Goal: Task Accomplishment & Management: Complete application form

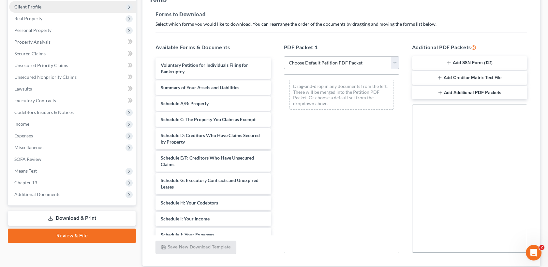
click at [26, 9] on span "Client Profile" at bounding box center [72, 7] width 127 height 12
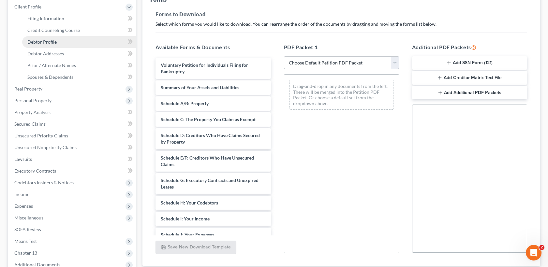
click at [47, 43] on span "Debtor Profile" at bounding box center [41, 42] width 29 height 6
select select "0"
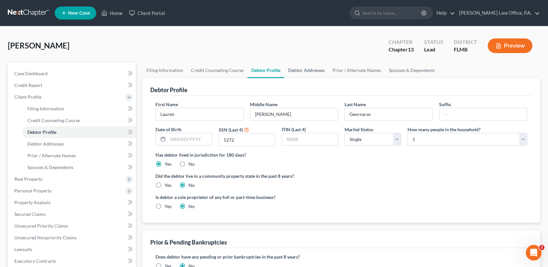
click at [291, 71] on link "Debtor Addresses" at bounding box center [306, 71] width 44 height 16
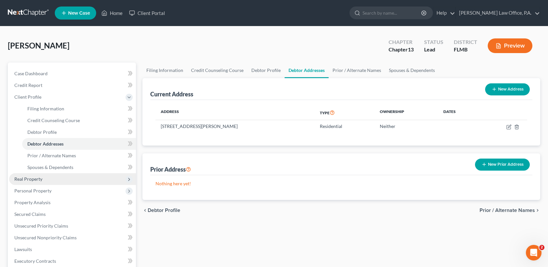
click at [54, 181] on span "Real Property" at bounding box center [72, 179] width 127 height 12
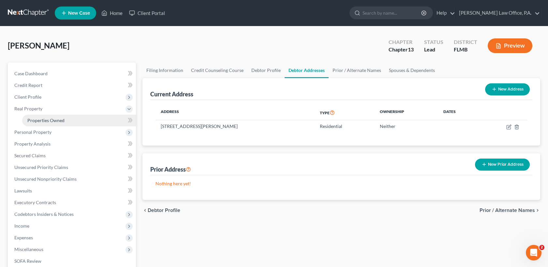
click at [50, 122] on span "Properties Owned" at bounding box center [45, 121] width 37 height 6
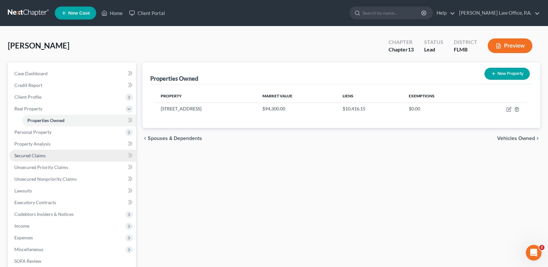
click at [59, 158] on link "Secured Claims" at bounding box center [72, 156] width 127 height 12
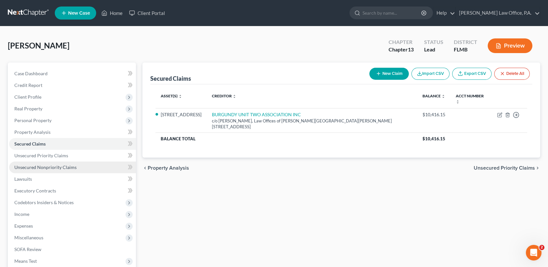
click at [62, 169] on span "Unsecured Nonpriority Claims" at bounding box center [45, 168] width 62 height 6
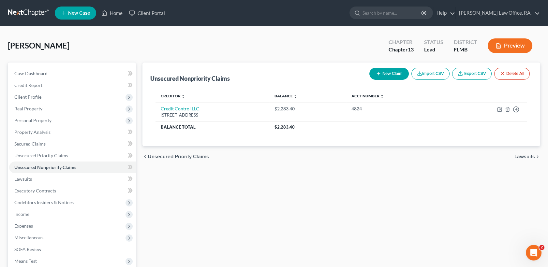
scroll to position [90, 0]
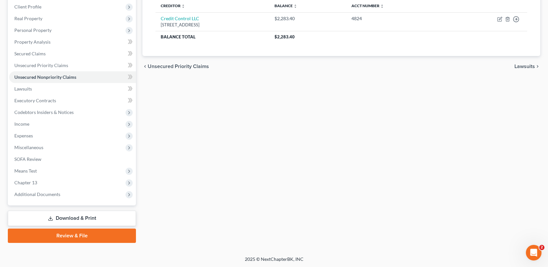
click at [87, 219] on link "Download & Print" at bounding box center [72, 218] width 128 height 15
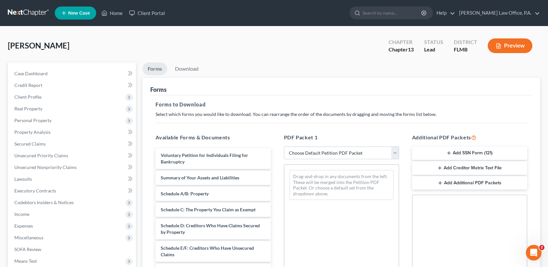
click at [467, 167] on button "Add Creditor Matrix Text File" at bounding box center [469, 168] width 115 height 14
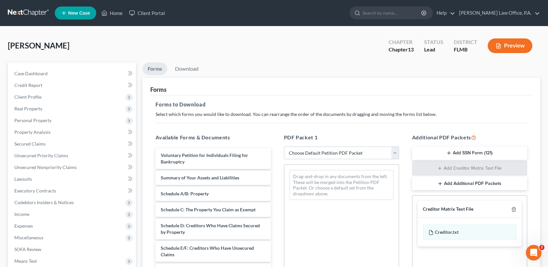
click at [545, 232] on div "[PERSON_NAME] Upgraded Chapter Chapter 13 Status Lead District [GEOGRAPHIC_DATA…" at bounding box center [274, 208] width 548 height 364
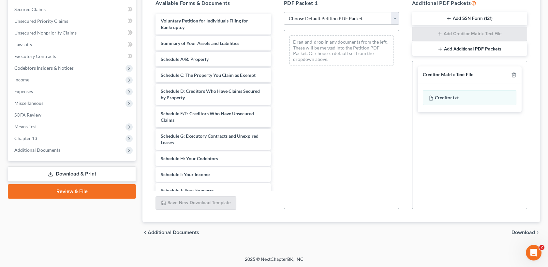
click at [512, 232] on span "Download" at bounding box center [522, 232] width 23 height 5
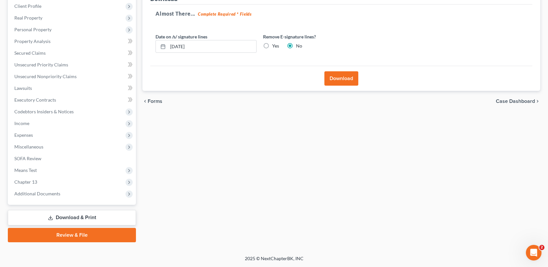
scroll to position [90, 0]
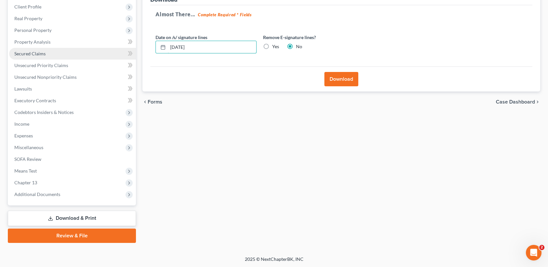
drag, startPoint x: 205, startPoint y: 50, endPoint x: 118, endPoint y: 47, distance: 87.0
click at [118, 47] on div "Petition Navigation Case Dashboard Payments Invoices Payments Payments Credit R…" at bounding box center [274, 107] width 539 height 271
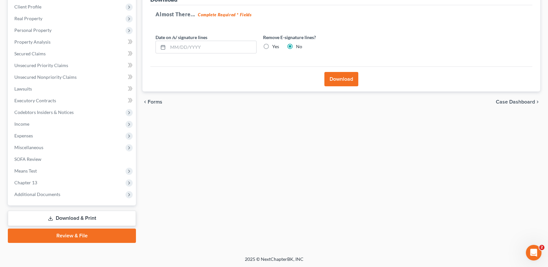
click at [272, 43] on label "Yes" at bounding box center [275, 46] width 7 height 7
click at [275, 43] on input "Yes" at bounding box center [277, 45] width 4 height 4
radio input "true"
radio input "false"
click at [342, 79] on button "Download" at bounding box center [341, 79] width 34 height 14
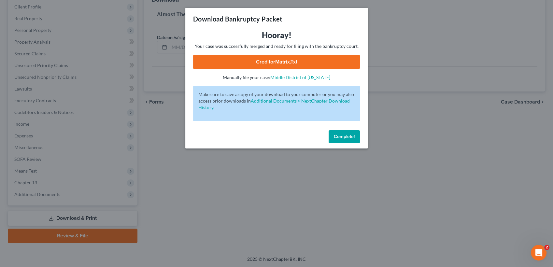
click at [287, 64] on link "CreditorMatrix.txt" at bounding box center [276, 62] width 167 height 14
click at [258, 60] on link "CreditorMatrix.txt" at bounding box center [276, 62] width 167 height 14
click at [344, 135] on span "Complete!" at bounding box center [344, 137] width 21 height 6
